Goal: Navigation & Orientation: Find specific page/section

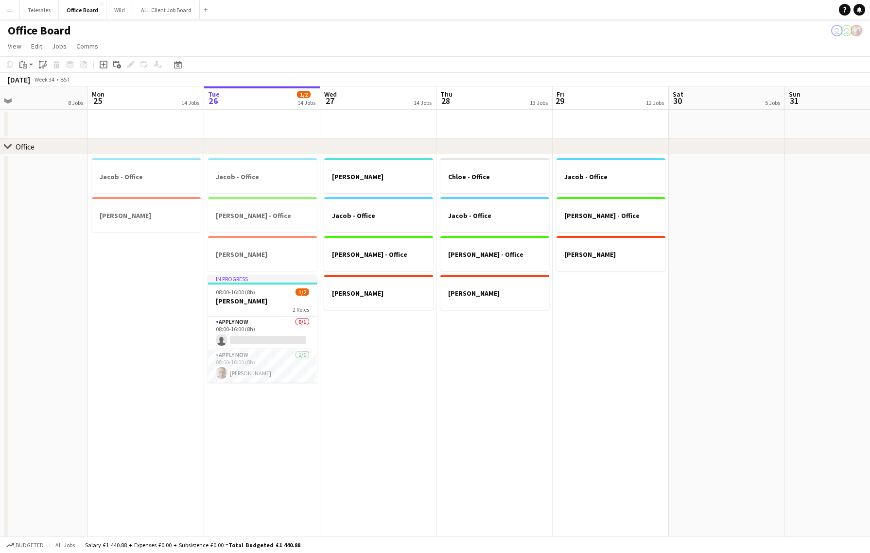
scroll to position [0, 253]
